Goal: Task Accomplishment & Management: Manage account settings

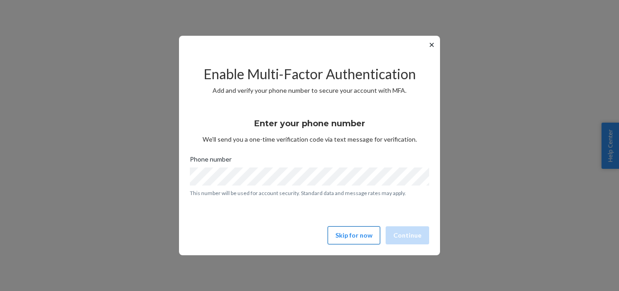
click at [366, 233] on button "Skip for now" at bounding box center [353, 235] width 53 height 18
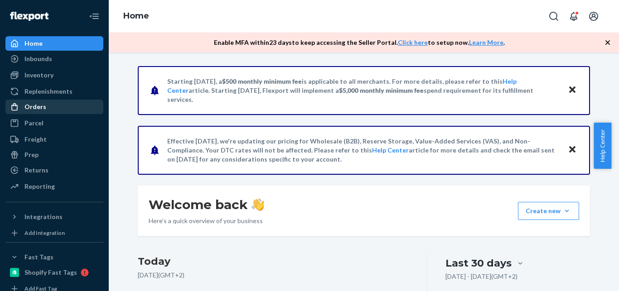
click at [70, 106] on div "Orders" at bounding box center [54, 107] width 96 height 13
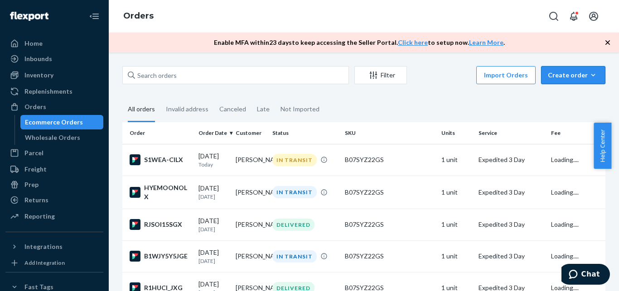
click at [562, 77] on div "Create order" at bounding box center [572, 75] width 51 height 9
click at [561, 102] on button "Ecommerce order" at bounding box center [586, 96] width 87 height 19
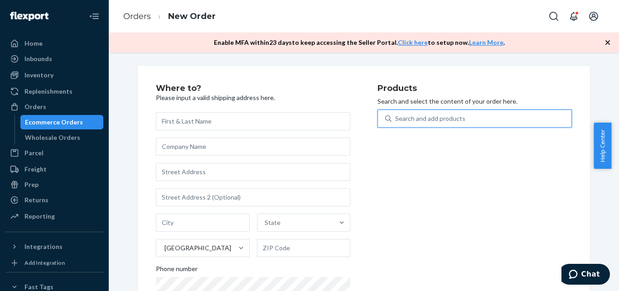
click at [427, 121] on div "Search and add products" at bounding box center [430, 118] width 70 height 9
click at [396, 121] on input "0 results available. Use Up and Down to choose options, press Enter to select t…" at bounding box center [395, 118] width 1 height 9
paste input "RG-HWDK-0FNW"
type input "RG-HWDK-0FNW"
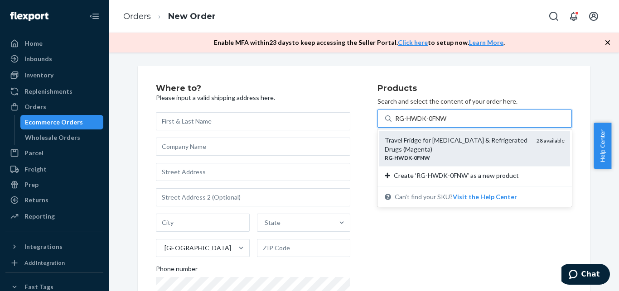
click at [417, 149] on div "Travel Fridge for [MEDICAL_DATA] & Refrigerated Drugs (Magenta)" at bounding box center [456, 145] width 144 height 18
click at [417, 123] on input "RG-HWDK-0FNW" at bounding box center [421, 118] width 53 height 9
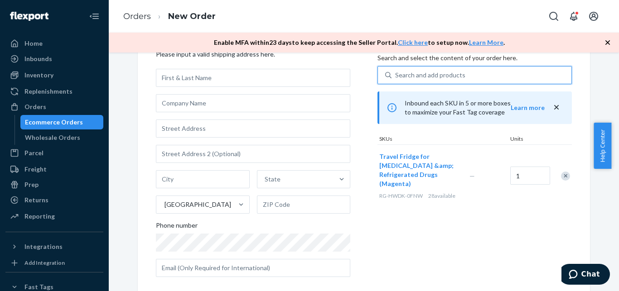
scroll to position [55, 0]
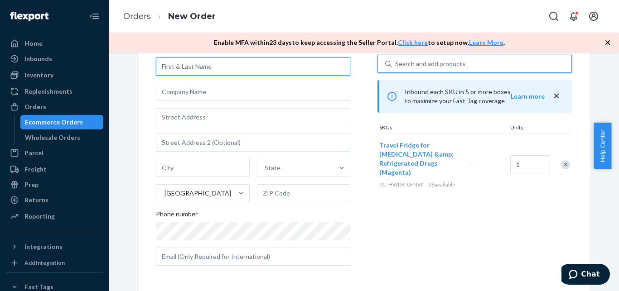
click at [201, 64] on input "text" at bounding box center [253, 67] width 194 height 18
paste input "[PERSON_NAME]"
paste input "Katubi"
type input "[PERSON_NAME]"
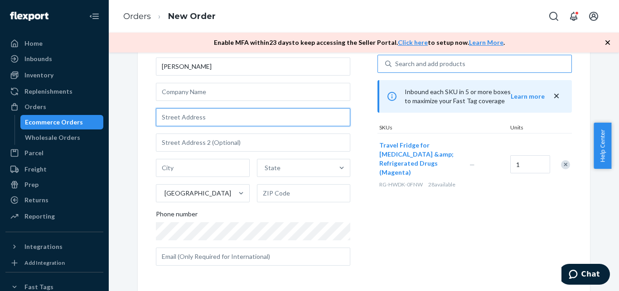
click at [206, 116] on input "text" at bounding box center [253, 117] width 194 height 18
paste input "[STREET_ADDRESS]"
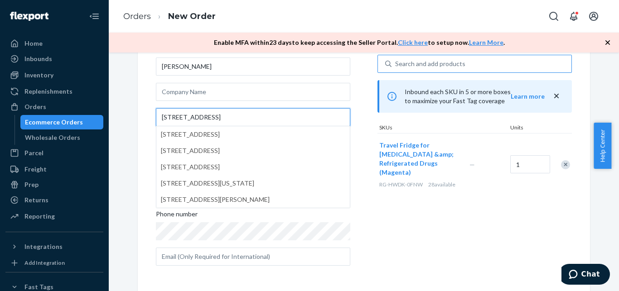
type input "[STREET_ADDRESS]"
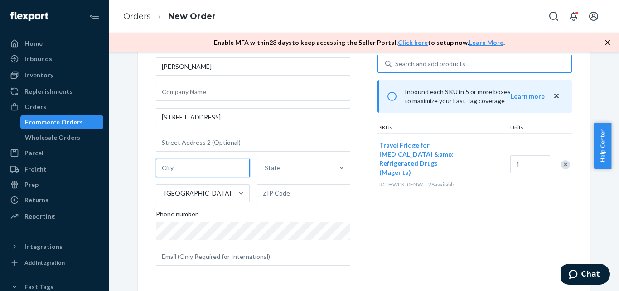
click at [221, 171] on input "text" at bounding box center [203, 168] width 94 height 18
paste input "Elverson"
type input "Elverson"
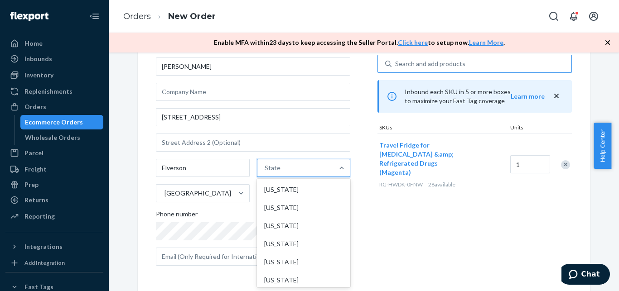
click at [282, 169] on div "State" at bounding box center [295, 168] width 77 height 18
click at [265, 169] on input "option [US_STATE] focused, 1 of 59. 59 results available. Use Up and Down to ch…" at bounding box center [264, 167] width 1 height 9
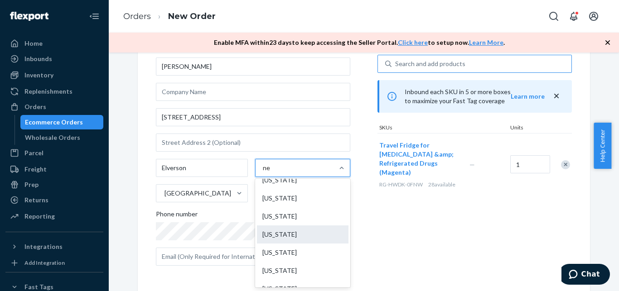
scroll to position [76, 0]
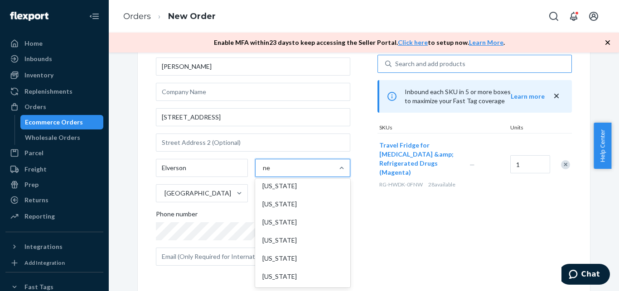
type input "ne"
type input "o"
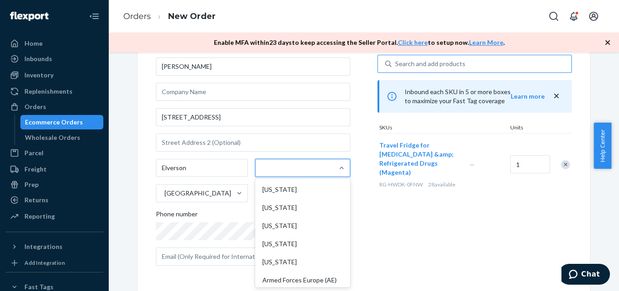
type input "p"
click at [297, 242] on div "[US_STATE]" at bounding box center [302, 244] width 91 height 18
click at [267, 173] on input "p" at bounding box center [265, 167] width 5 height 9
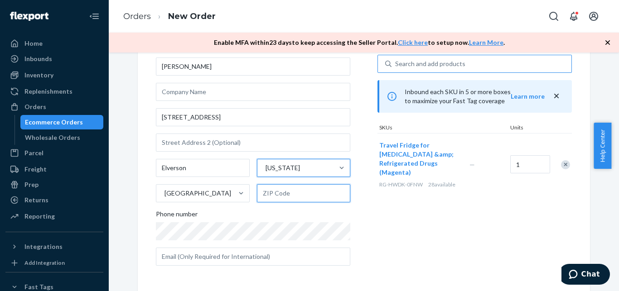
click at [275, 189] on input "text" at bounding box center [304, 193] width 94 height 18
paste input "19520"
type input "19520"
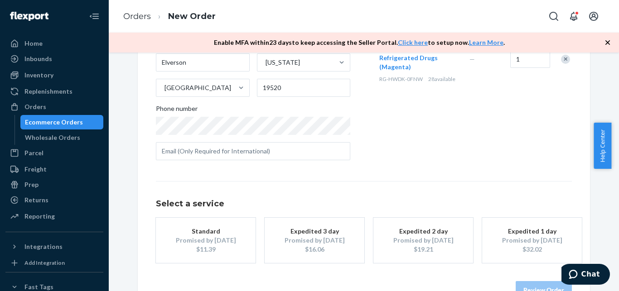
scroll to position [173, 0]
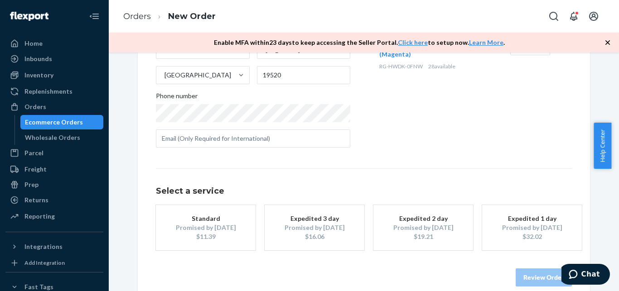
click at [302, 228] on div "Promised by [DATE]" at bounding box center [314, 227] width 72 height 9
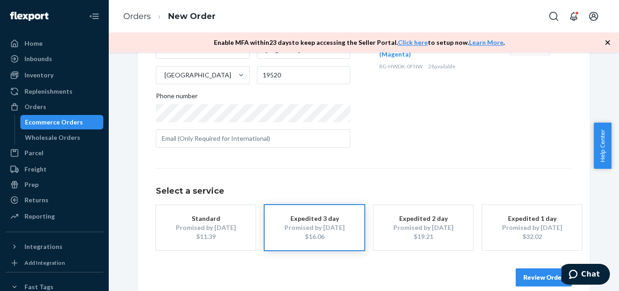
scroll to position [187, 0]
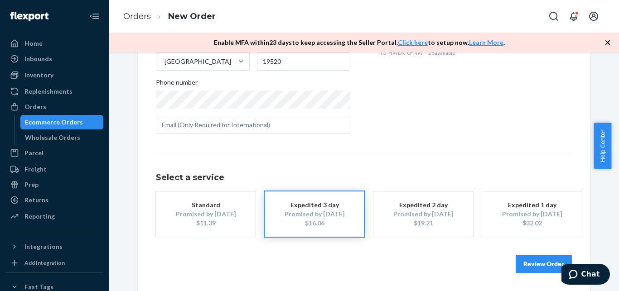
click at [521, 261] on button "Review Order" at bounding box center [543, 264] width 56 height 18
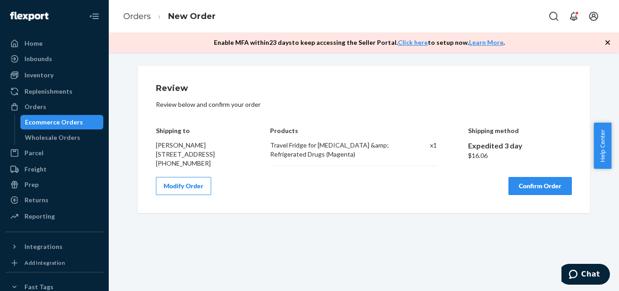
click at [519, 195] on button "Confirm Order" at bounding box center [539, 186] width 63 height 18
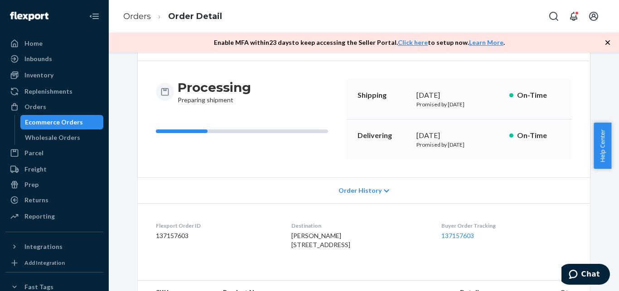
scroll to position [71, 0]
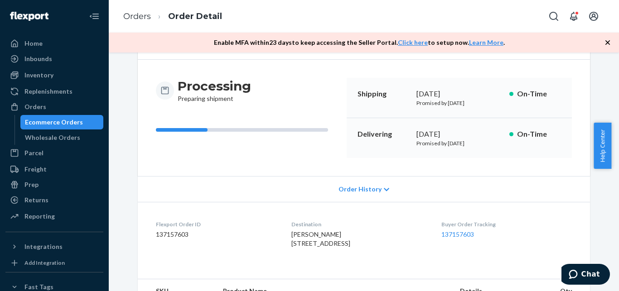
drag, startPoint x: 413, startPoint y: 144, endPoint x: 491, endPoint y: 152, distance: 79.2
click at [491, 152] on div "Delivering [DATE] Promised by [DATE] On-Time" at bounding box center [458, 138] width 225 height 40
copy p "Promised by [DATE]"
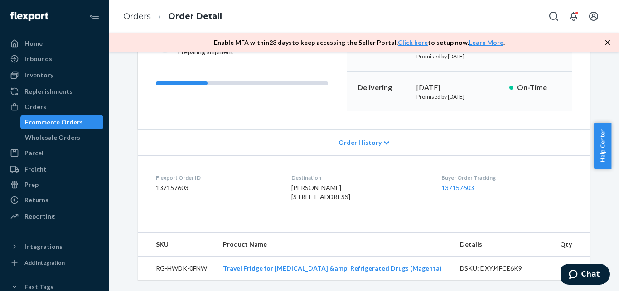
scroll to position [118, 0]
